Goal: Information Seeking & Learning: Learn about a topic

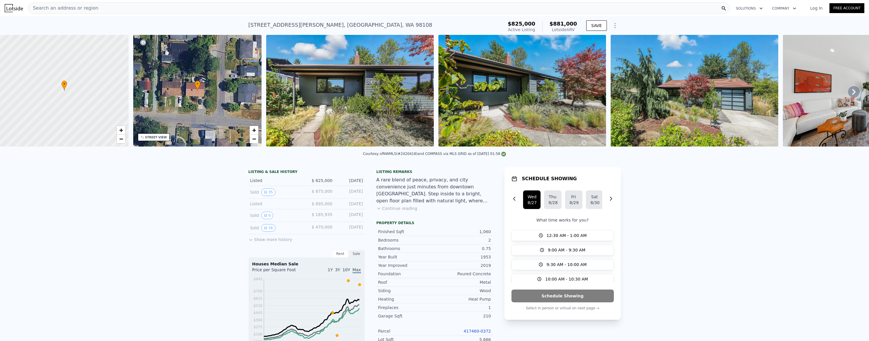
click at [118, 7] on div "Search an address or region" at bounding box center [379, 8] width 702 height 12
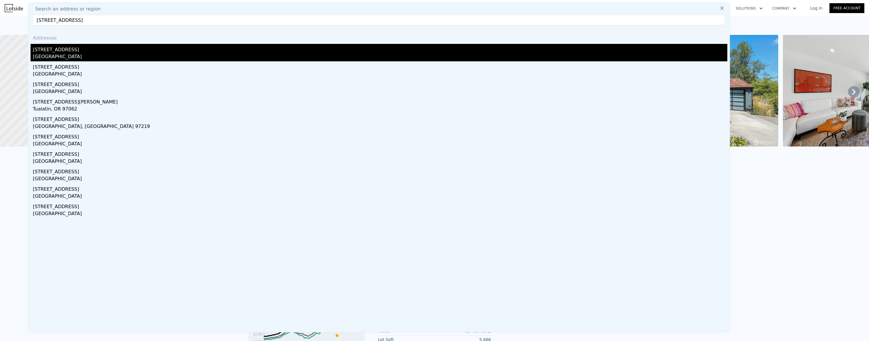
type input "[STREET_ADDRESS]"
click at [66, 50] on div "[STREET_ADDRESS]" at bounding box center [380, 48] width 694 height 9
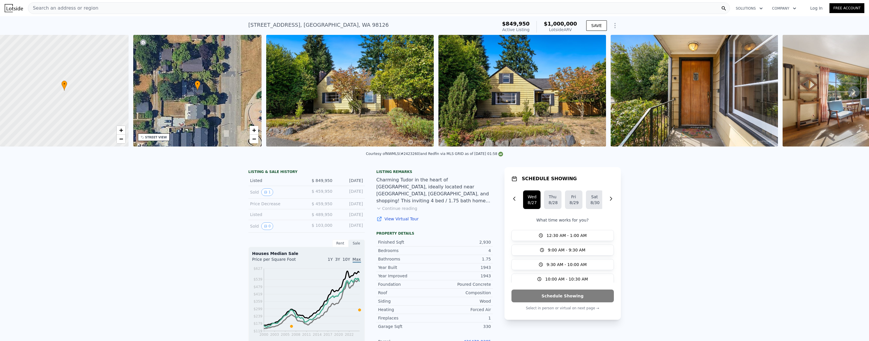
click at [197, 13] on div "Search an address or region" at bounding box center [379, 8] width 702 height 12
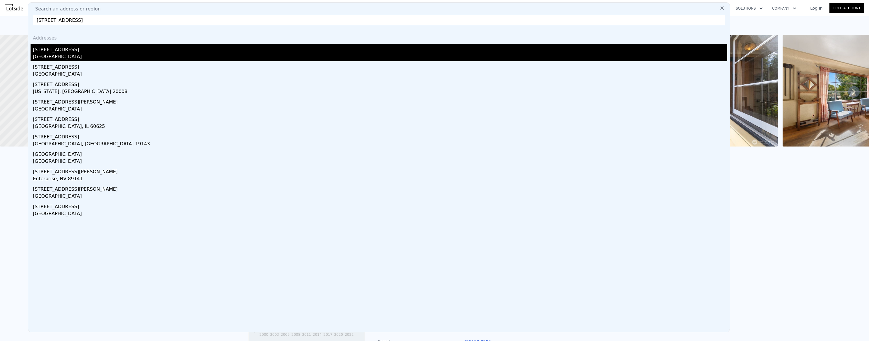
type input "[STREET_ADDRESS]"
click at [65, 51] on div "[STREET_ADDRESS]" at bounding box center [380, 48] width 694 height 9
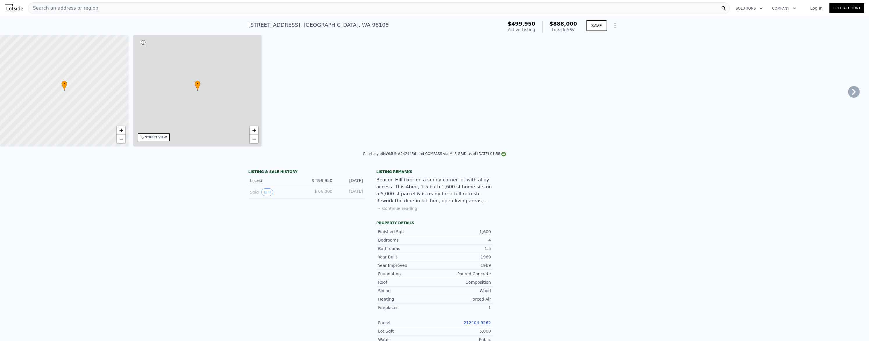
type input "2"
type input "1"
type input "2.5"
type input "1170"
type input "2060"
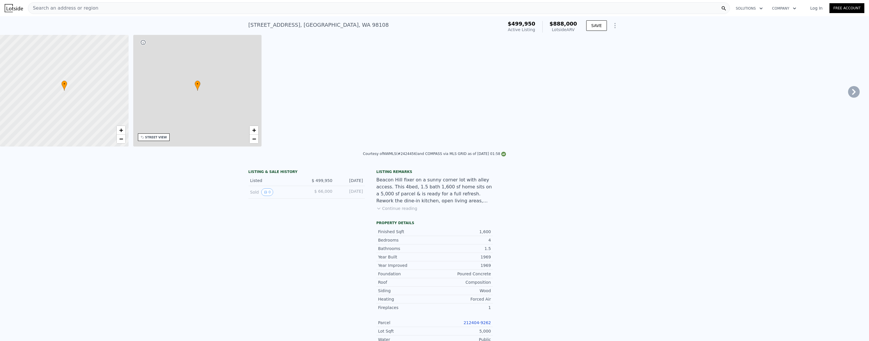
type input "3300"
type input "8400"
type input "$ 888,000"
type input "6"
type input "$ 284,258"
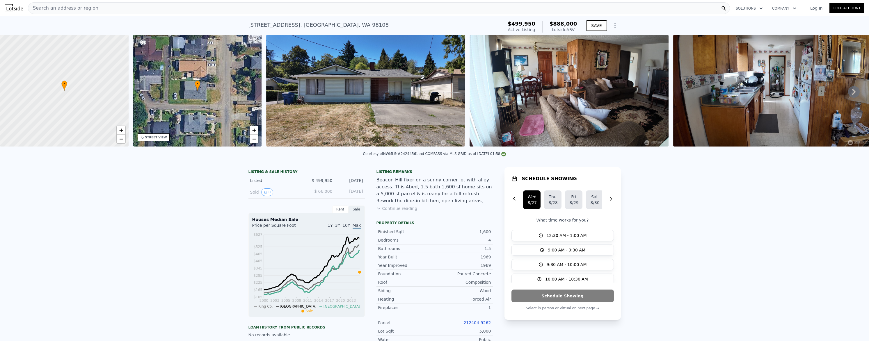
click at [254, 8] on div "Search an address or region" at bounding box center [379, 8] width 702 height 12
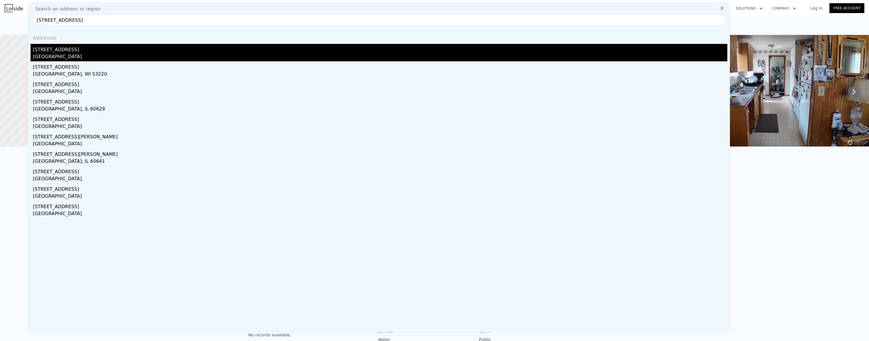
type input "[STREET_ADDRESS]"
click at [91, 50] on div "[STREET_ADDRESS]" at bounding box center [380, 48] width 694 height 9
